Goal: Go to known website: Go to known website

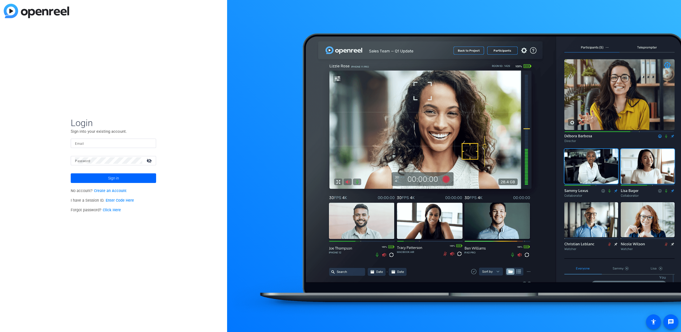
click at [114, 144] on input "Email" at bounding box center [113, 143] width 77 height 6
